Goal: Information Seeking & Learning: Learn about a topic

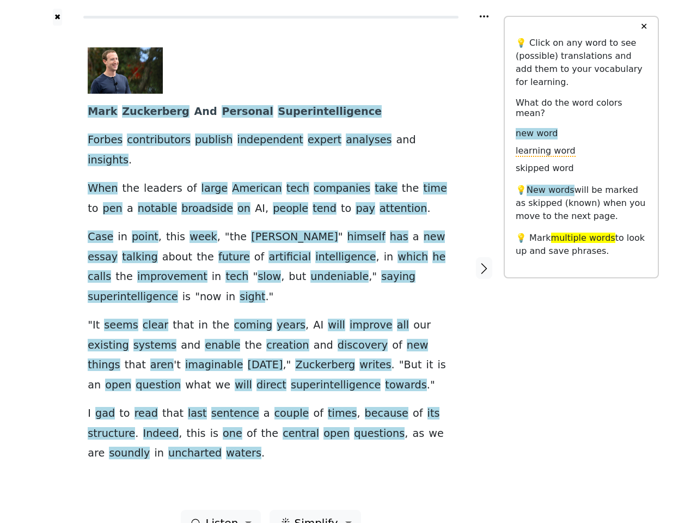
click at [222, 290] on span "now" at bounding box center [211, 297] width 22 height 14
click at [484, 16] on icon at bounding box center [484, 16] width 9 height 2
click at [57, 254] on div at bounding box center [57, 268] width 39 height 484
click at [178, 290] on span "superintelligence" at bounding box center [133, 297] width 90 height 14
click at [100, 112] on span "Mark" at bounding box center [102, 112] width 29 height 14
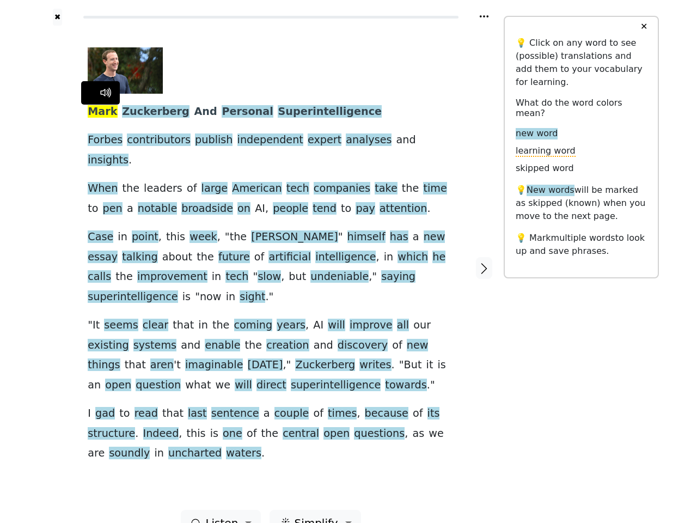
click at [145, 112] on span "Zuckerberg" at bounding box center [156, 112] width 68 height 14
click at [195, 112] on span "And" at bounding box center [206, 112] width 23 height 14
click at [222, 112] on span "Personal" at bounding box center [247, 112] width 51 height 14
